Goal: Task Accomplishment & Management: Manage account settings

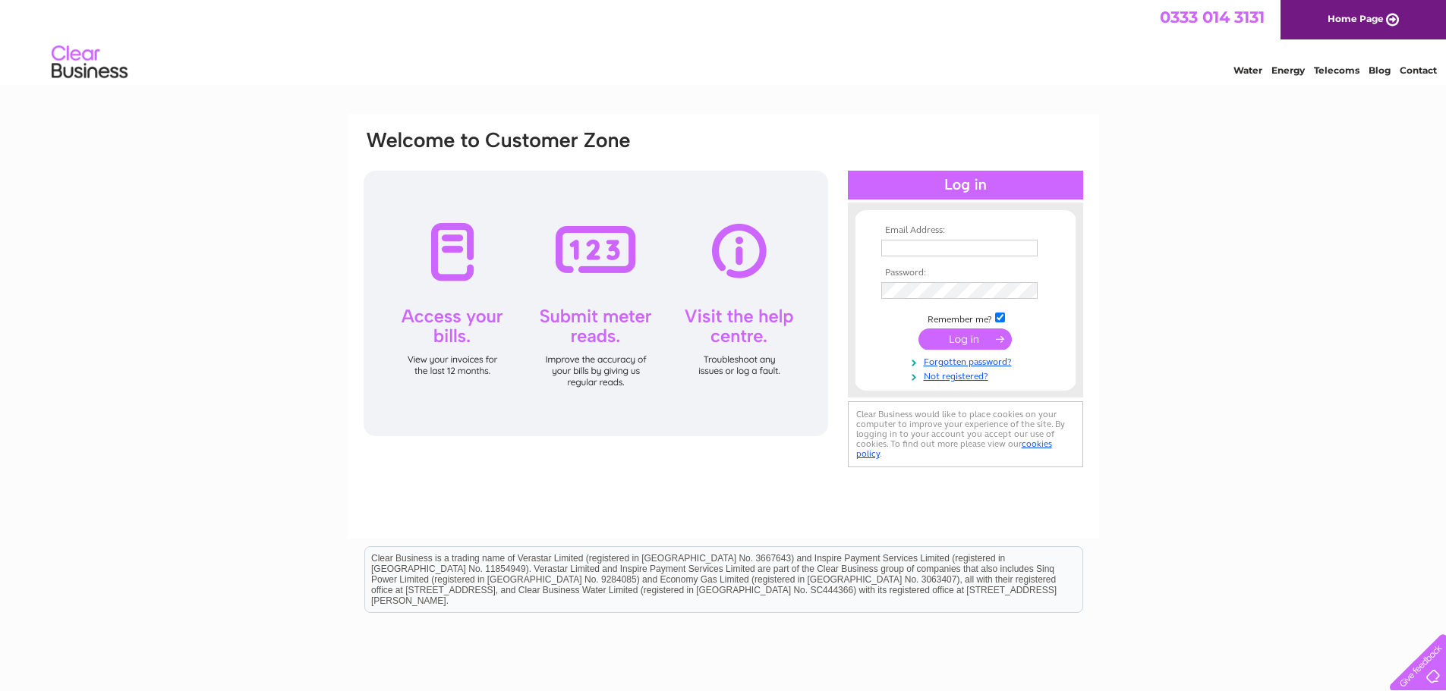
click at [972, 247] on input "text" at bounding box center [959, 248] width 156 height 17
type input "accounts@eco2solar.co.uk"
click at [965, 339] on input "submit" at bounding box center [964, 340] width 93 height 21
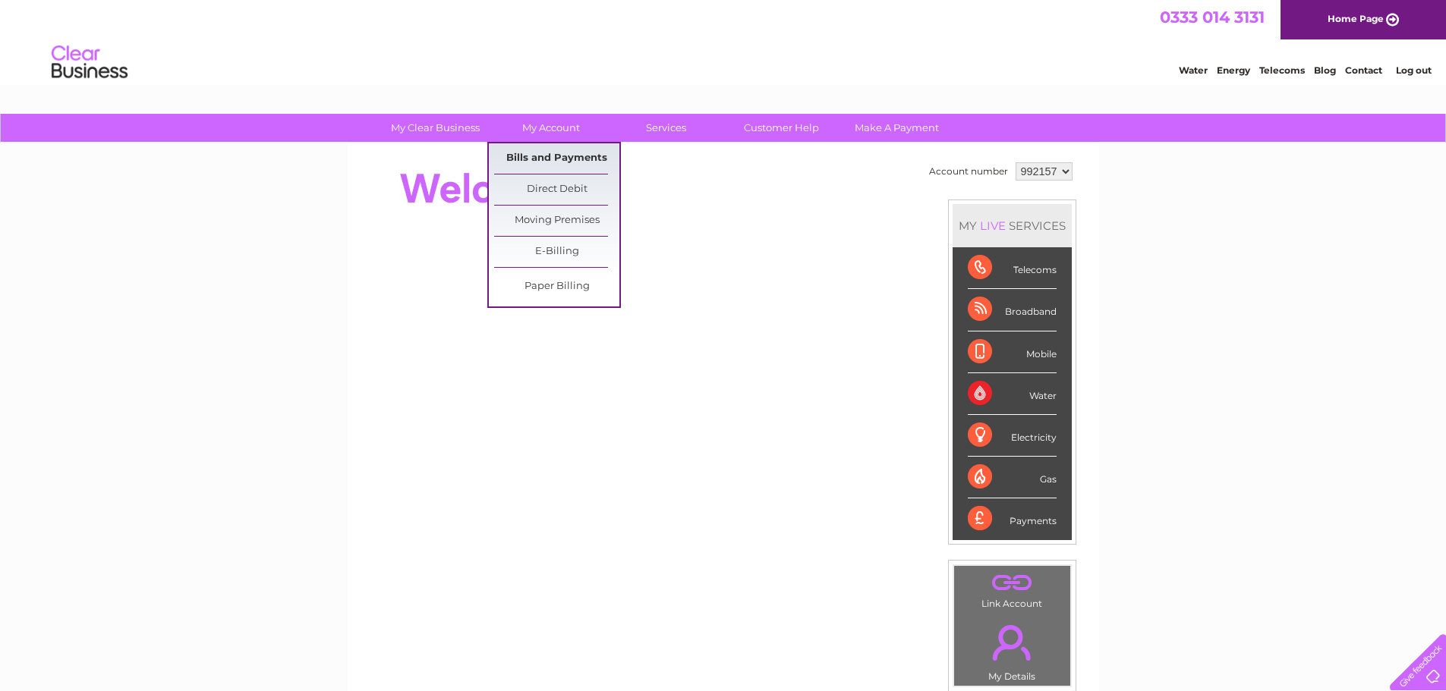
click at [543, 150] on link "Bills and Payments" at bounding box center [556, 158] width 125 height 30
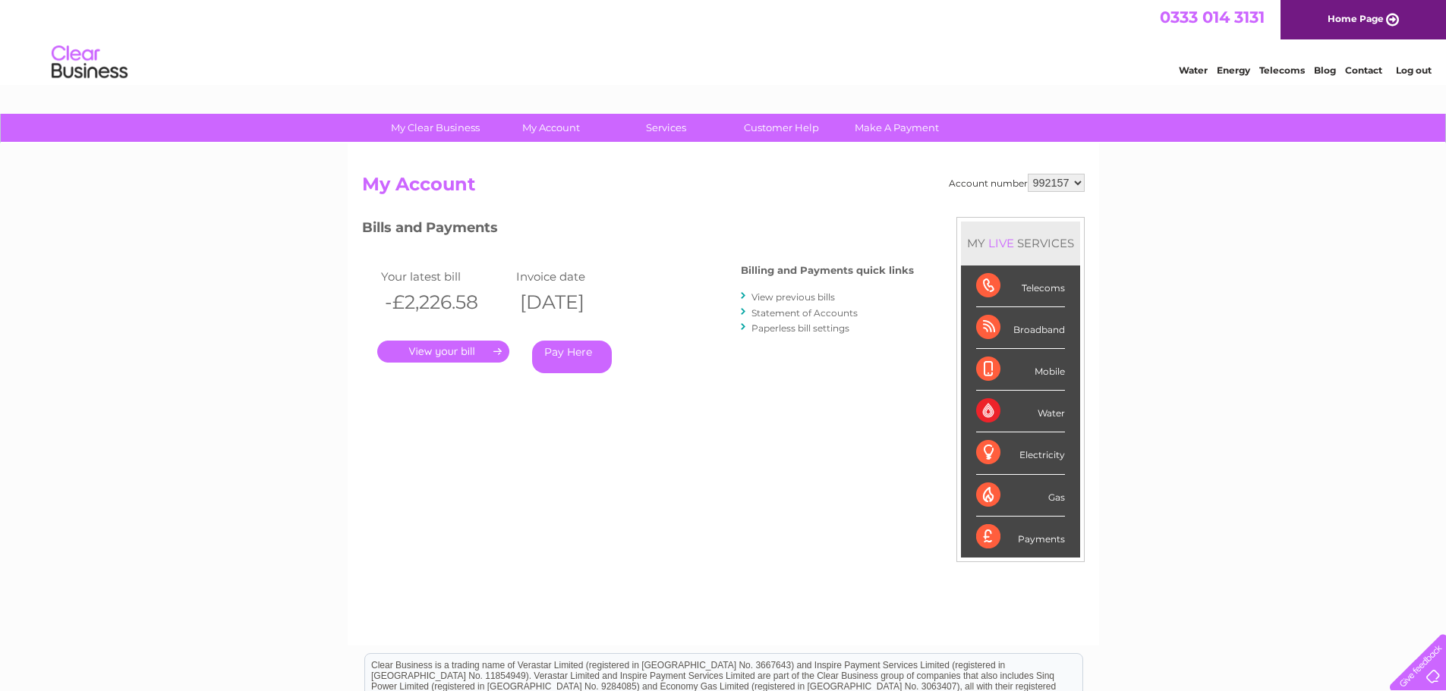
click at [482, 344] on link "." at bounding box center [443, 352] width 132 height 22
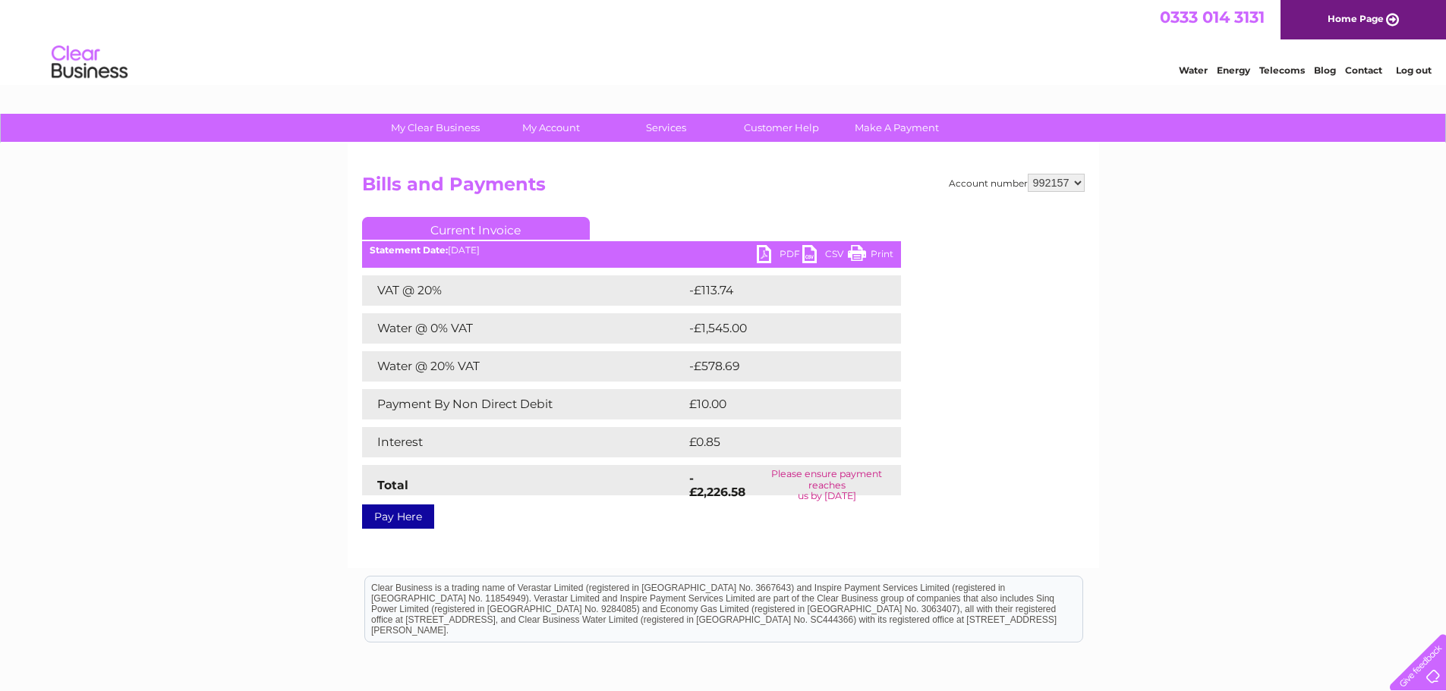
click at [765, 256] on link "PDF" at bounding box center [780, 256] width 46 height 22
